Goal: Register for event/course

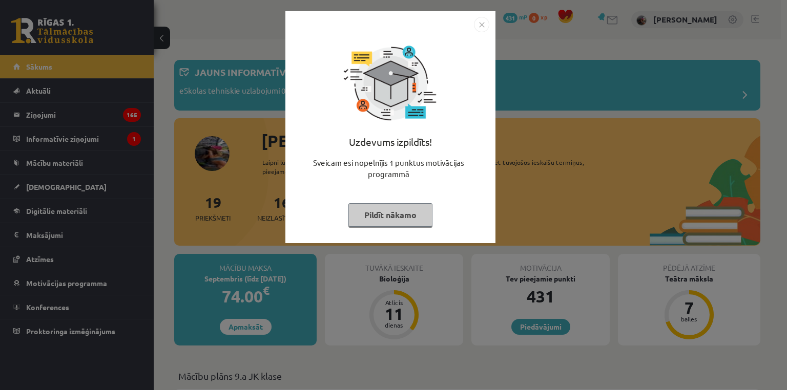
click at [371, 217] on button "Pildīt nākamo" at bounding box center [390, 215] width 84 height 24
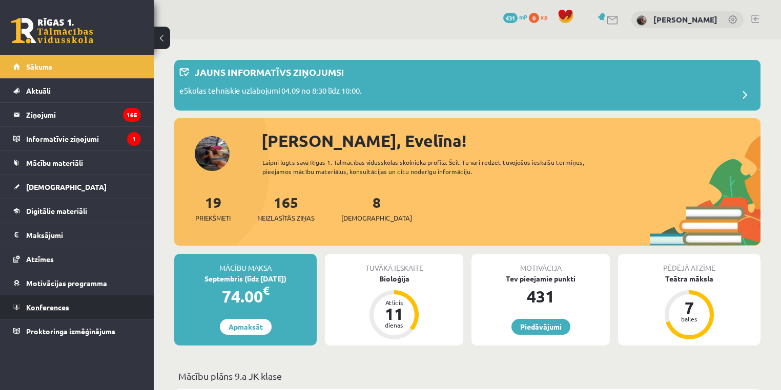
click at [87, 307] on link "Konferences" at bounding box center [77, 308] width 128 height 24
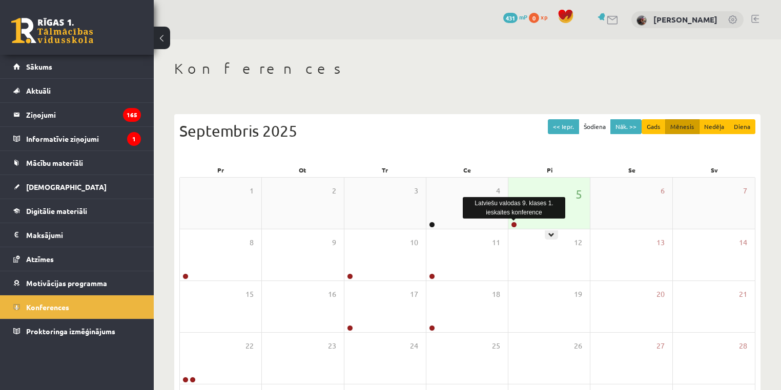
click at [514, 223] on link at bounding box center [514, 225] width 6 height 6
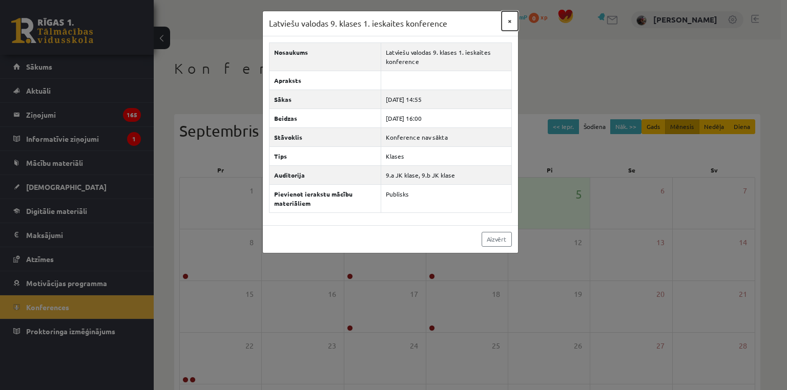
click at [509, 25] on button "×" at bounding box center [510, 20] width 16 height 19
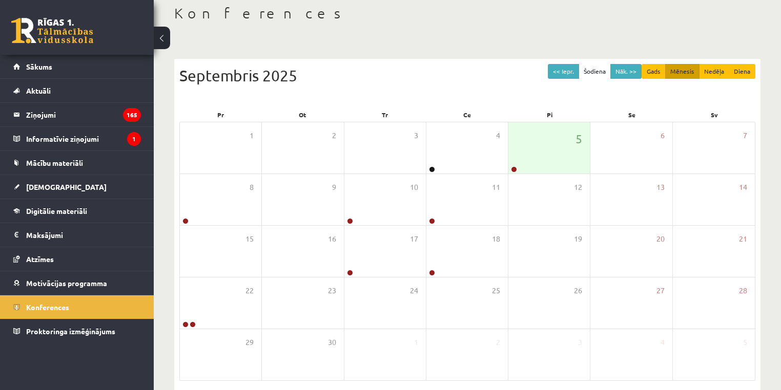
scroll to position [69, 0]
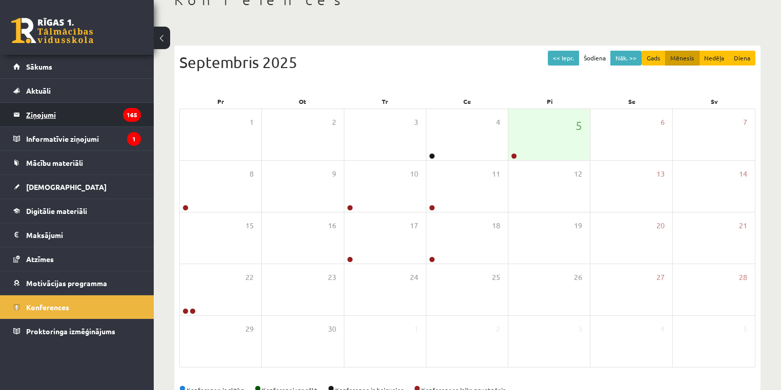
click at [104, 113] on legend "Ziņojumi 165" at bounding box center [83, 115] width 115 height 24
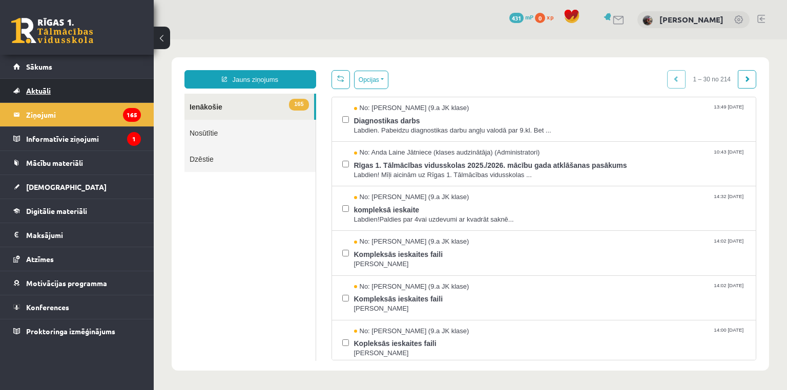
click at [51, 89] on link "Aktuāli" at bounding box center [77, 91] width 128 height 24
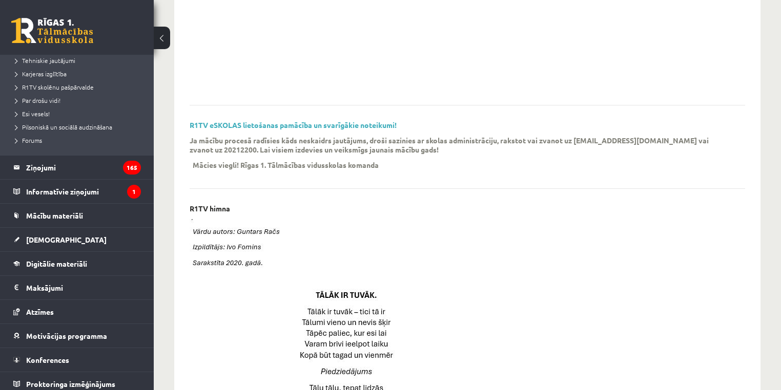
scroll to position [181, 0]
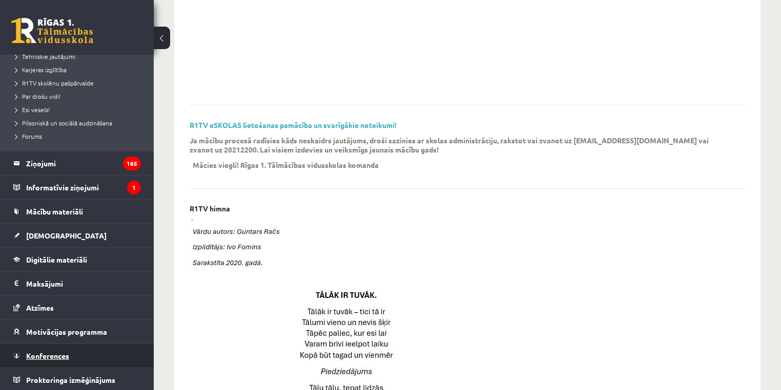
click at [51, 357] on span "Konferences" at bounding box center [47, 355] width 43 height 9
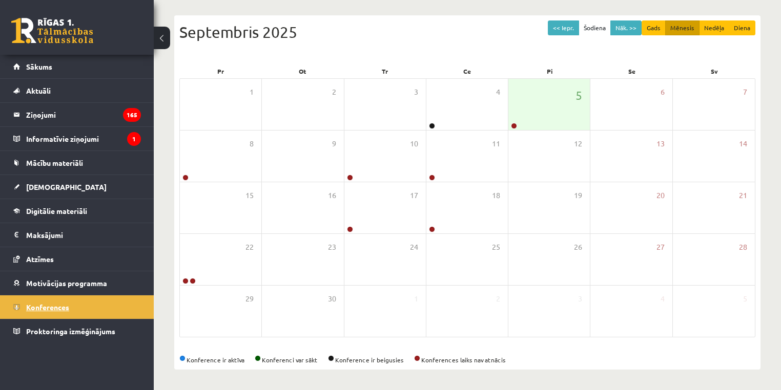
scroll to position [98, 0]
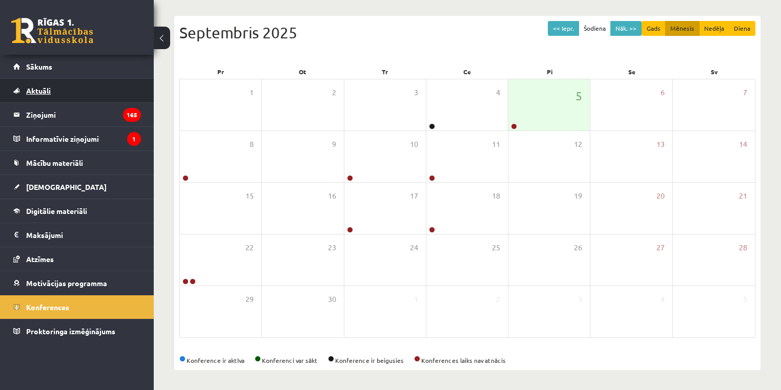
click at [64, 98] on link "Aktuāli" at bounding box center [77, 91] width 128 height 24
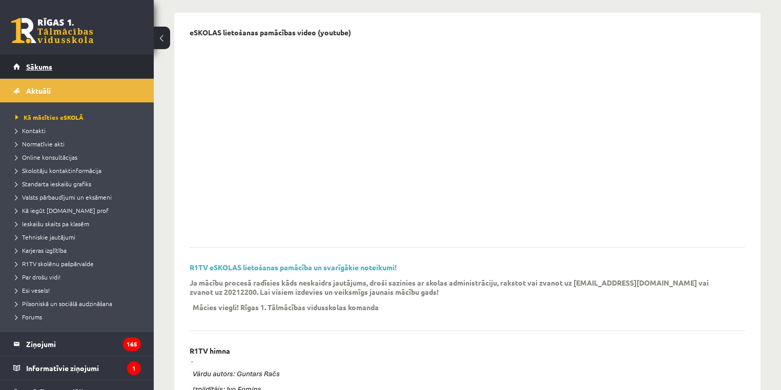
click at [47, 68] on span "Sākums" at bounding box center [39, 66] width 26 height 9
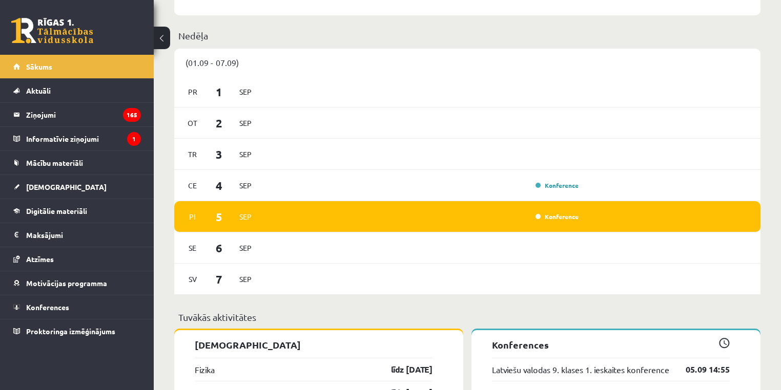
scroll to position [753, 0]
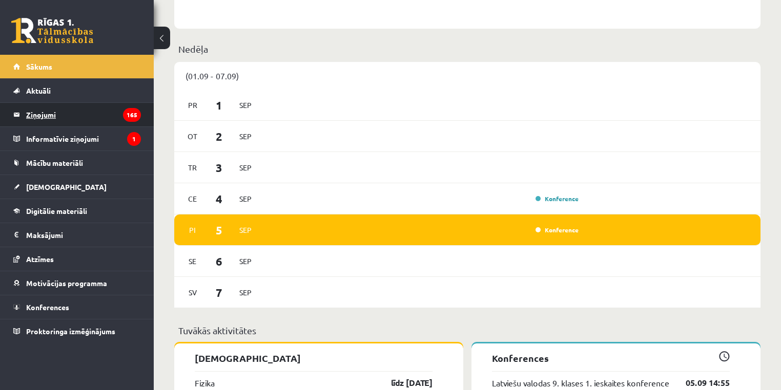
click at [84, 107] on legend "Ziņojumi 165" at bounding box center [83, 115] width 115 height 24
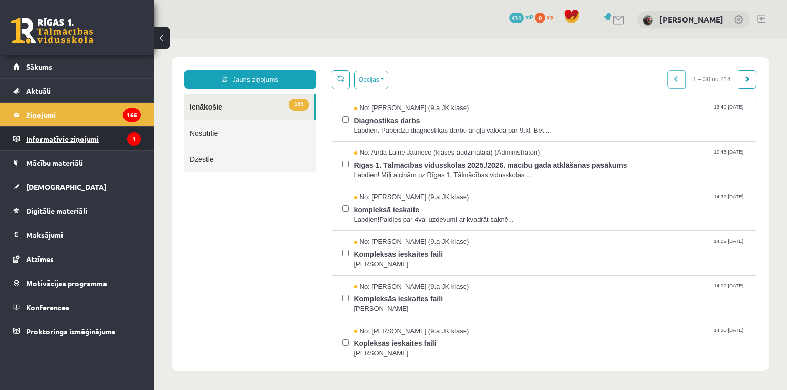
click at [82, 136] on legend "Informatīvie ziņojumi 1" at bounding box center [83, 139] width 115 height 24
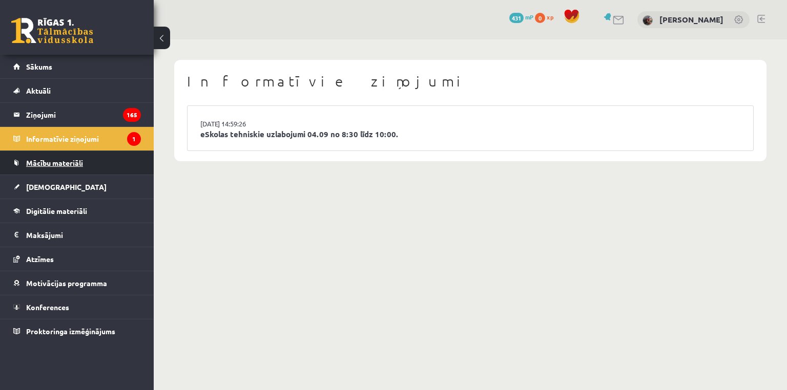
click at [86, 164] on link "Mācību materiāli" at bounding box center [77, 163] width 128 height 24
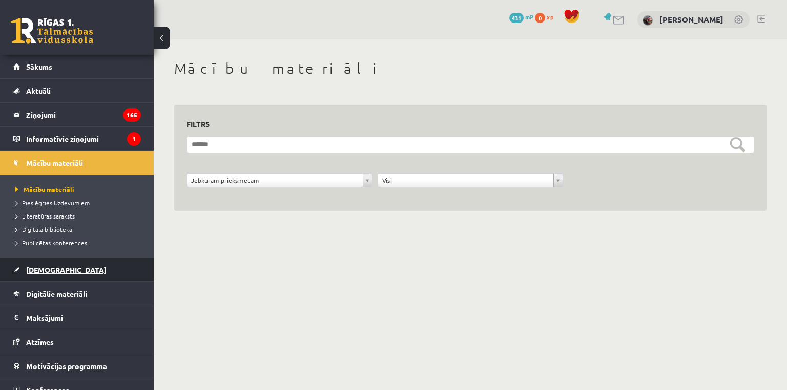
click at [79, 278] on link "[DEMOGRAPHIC_DATA]" at bounding box center [77, 270] width 128 height 24
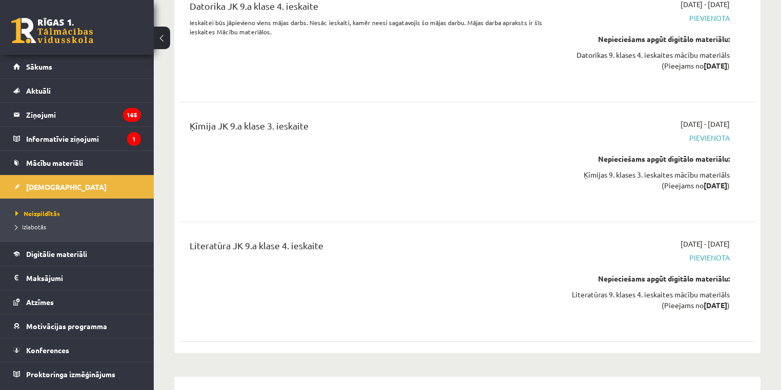
scroll to position [8276, 0]
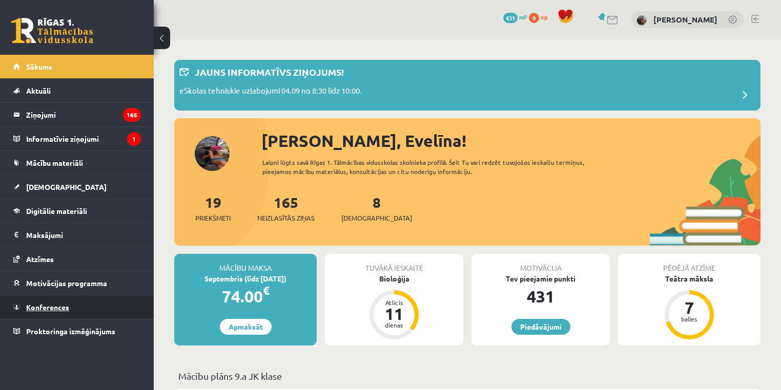
click at [60, 303] on span "Konferences" at bounding box center [47, 307] width 43 height 9
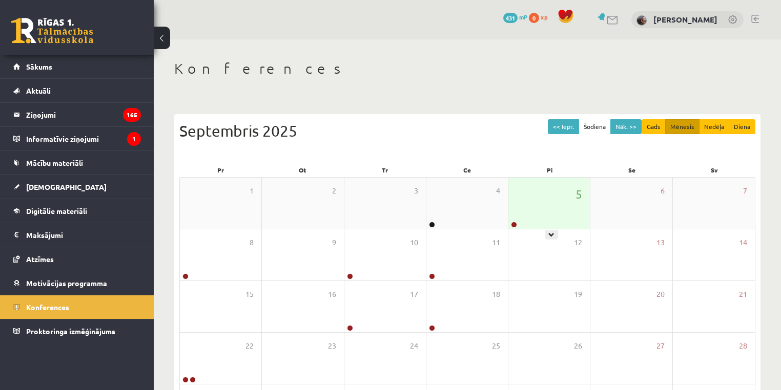
click at [521, 221] on div "5" at bounding box center [548, 203] width 81 height 51
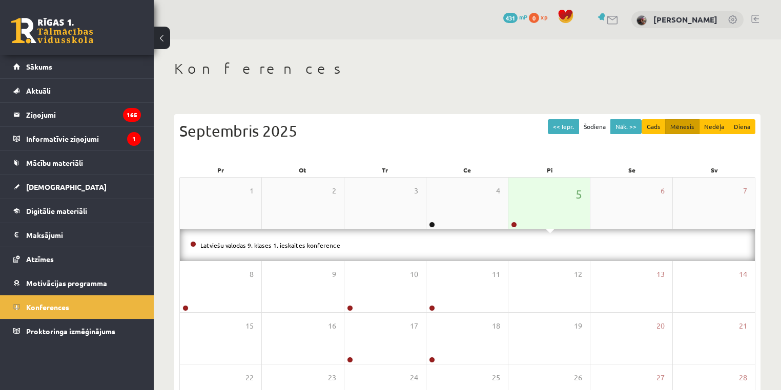
drag, startPoint x: 523, startPoint y: 203, endPoint x: 520, endPoint y: 213, distance: 9.6
drag, startPoint x: 520, startPoint y: 213, endPoint x: 516, endPoint y: 226, distance: 13.8
click at [516, 226] on link at bounding box center [514, 225] width 6 height 6
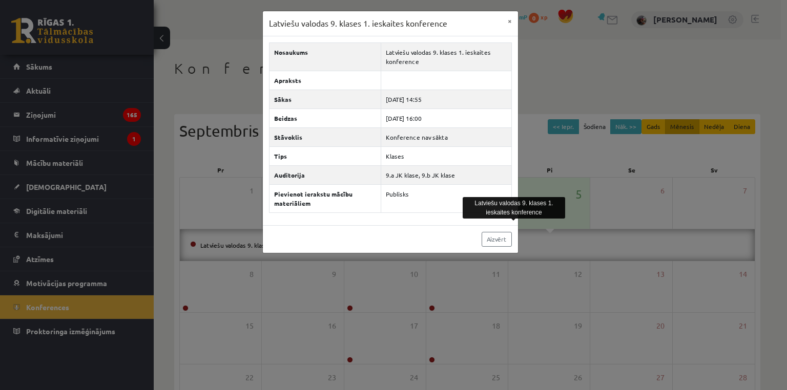
click at [131, 112] on div "Latviešu valodas 9. klases 1. ieskaites konference × Nosaukums Latviešu valodas…" at bounding box center [393, 195] width 787 height 390
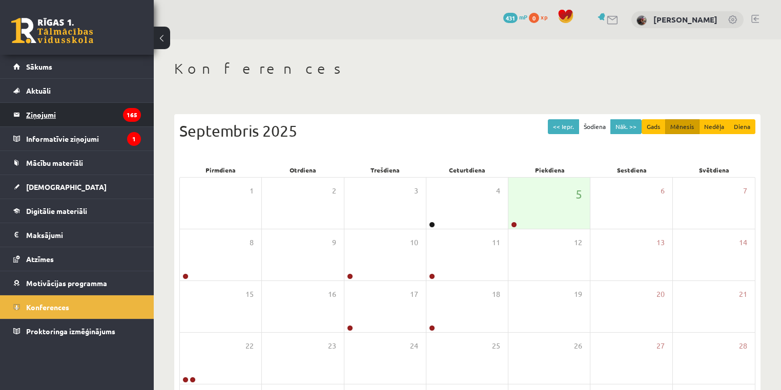
click at [58, 109] on legend "Ziņojumi 165" at bounding box center [83, 115] width 115 height 24
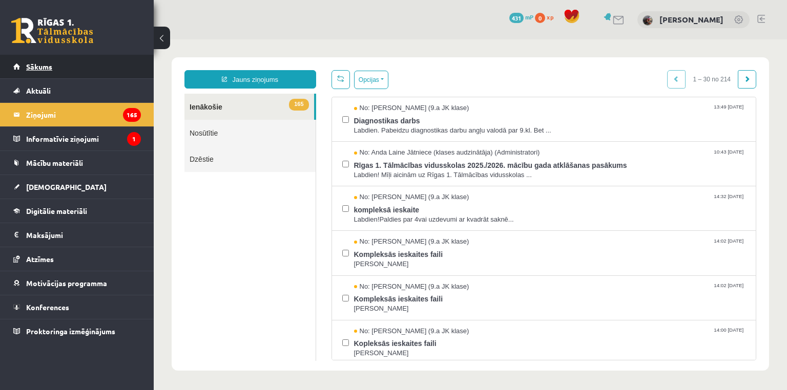
click at [67, 72] on link "Sākums" at bounding box center [77, 67] width 128 height 24
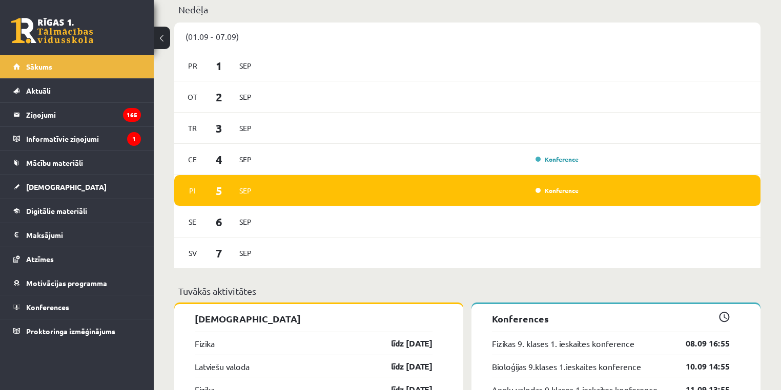
scroll to position [789, 0]
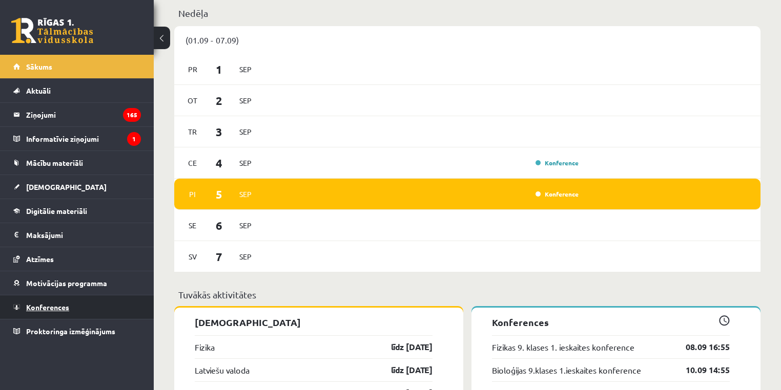
click at [99, 298] on link "Konferences" at bounding box center [77, 308] width 128 height 24
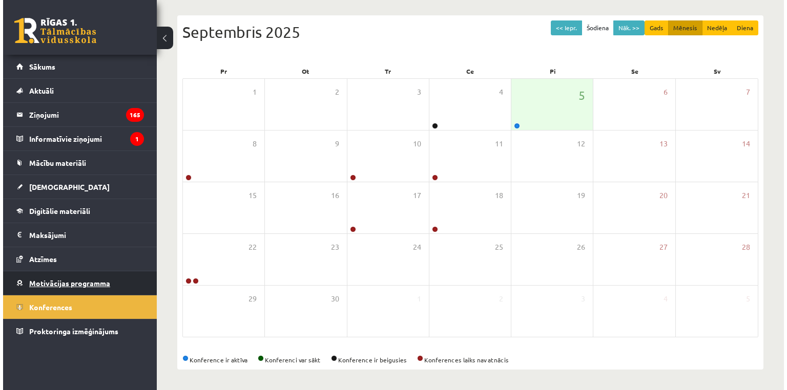
scroll to position [98, 0]
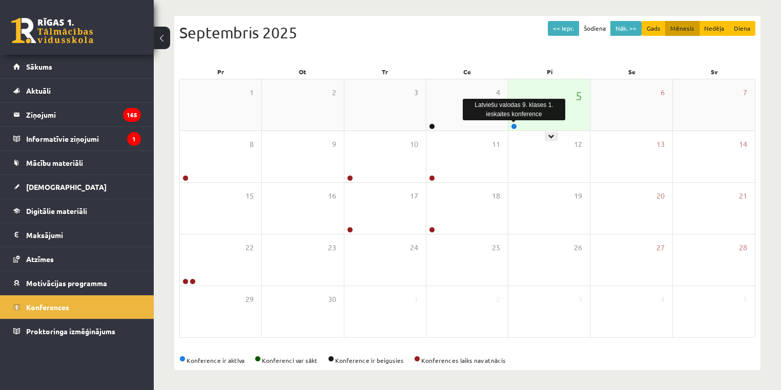
click at [516, 126] on link at bounding box center [514, 126] width 6 height 6
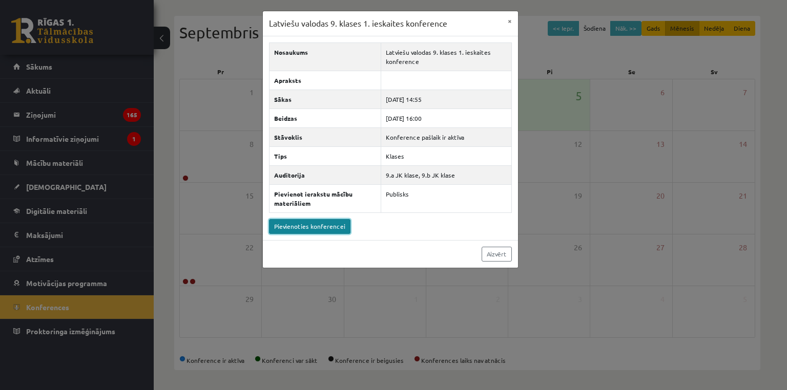
click at [287, 221] on link "Pievienoties konferencei" at bounding box center [309, 226] width 81 height 15
